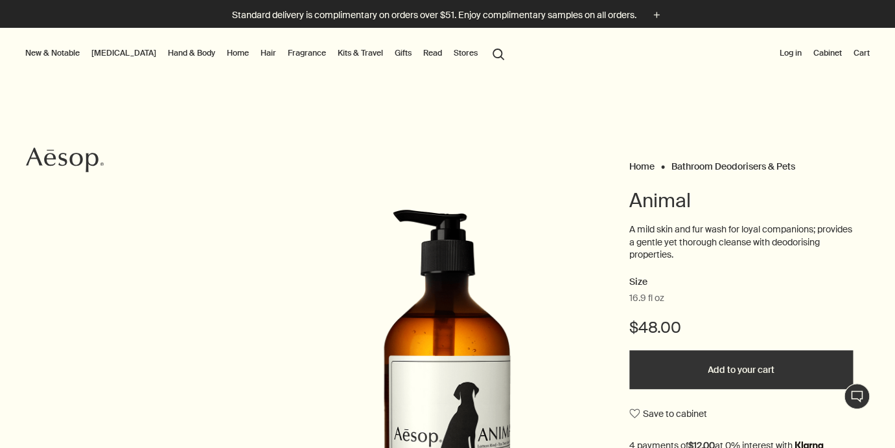
click at [421, 53] on link "Read" at bounding box center [433, 53] width 24 height 16
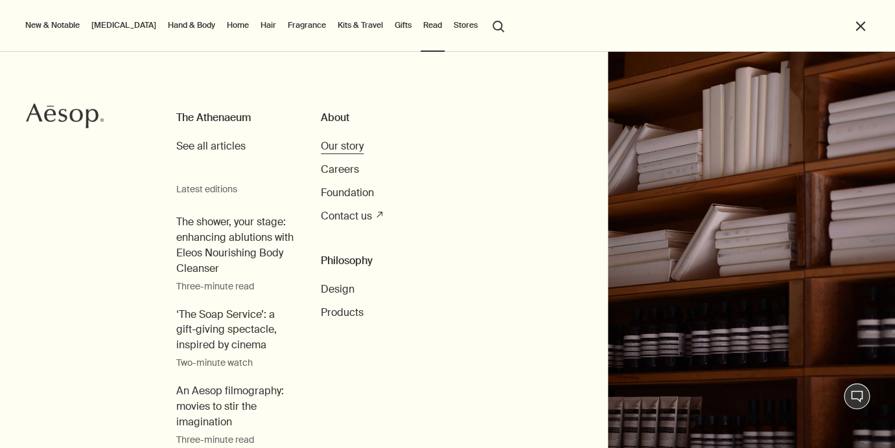
click at [332, 147] on span "Our story" at bounding box center [342, 146] width 43 height 14
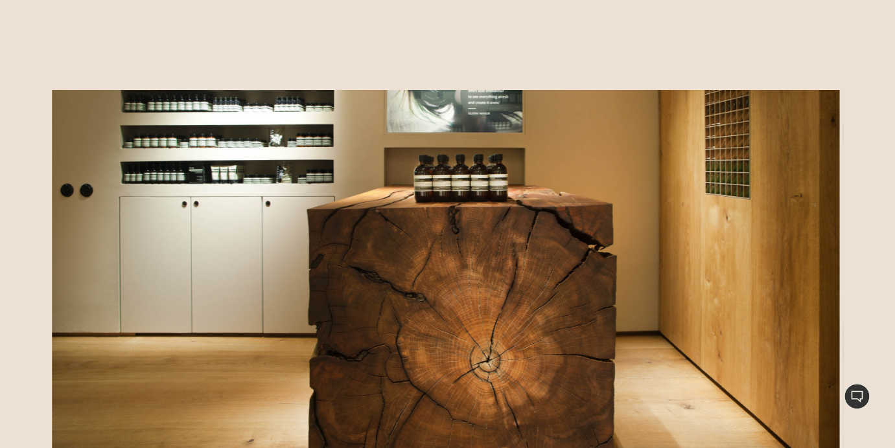
scroll to position [1725, 0]
